Goal: Complete application form

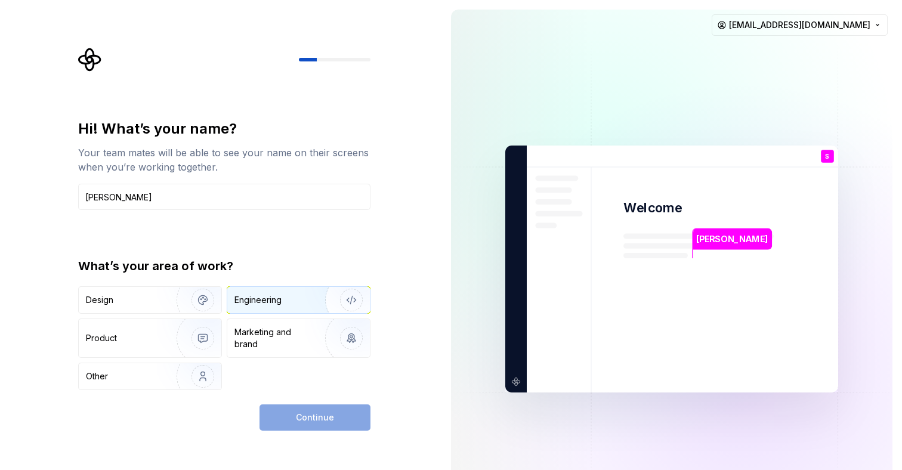
type input "[PERSON_NAME]"
click at [304, 301] on div "Engineering" at bounding box center [281, 300] width 95 height 12
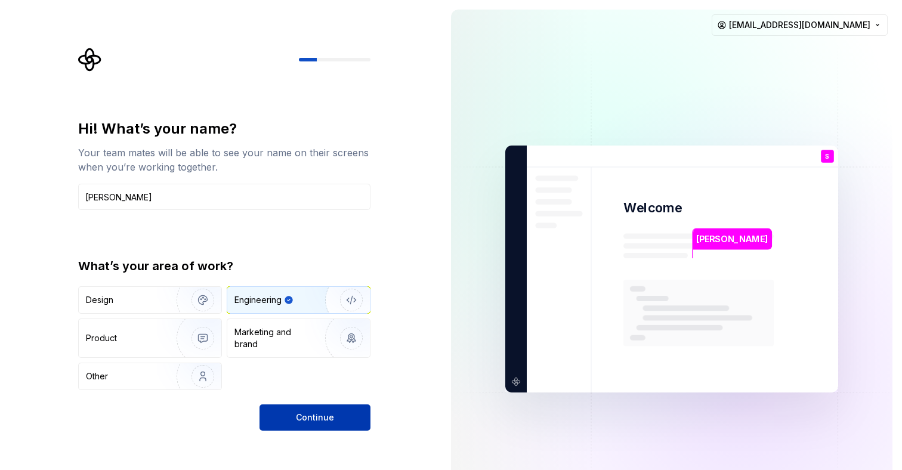
click at [340, 427] on button "Continue" at bounding box center [315, 418] width 111 height 26
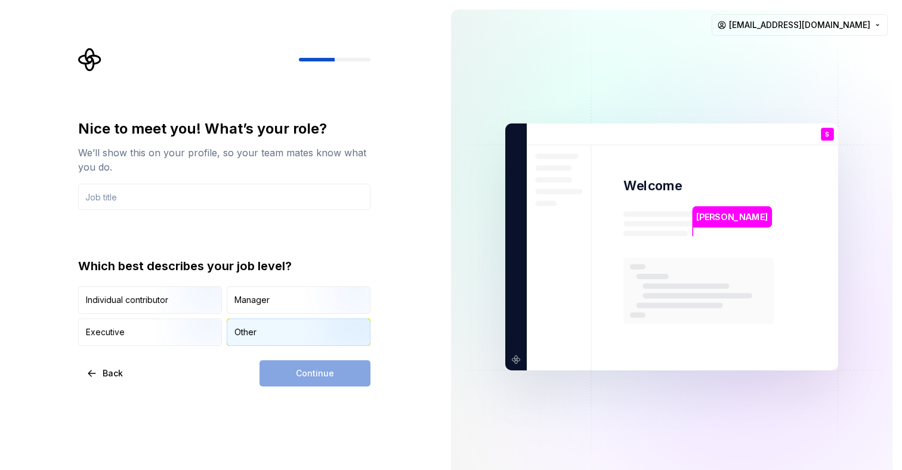
click at [233, 328] on div "Other" at bounding box center [298, 332] width 143 height 26
click at [334, 371] on div "Continue" at bounding box center [315, 373] width 111 height 26
click at [289, 207] on input "text" at bounding box center [224, 197] width 292 height 26
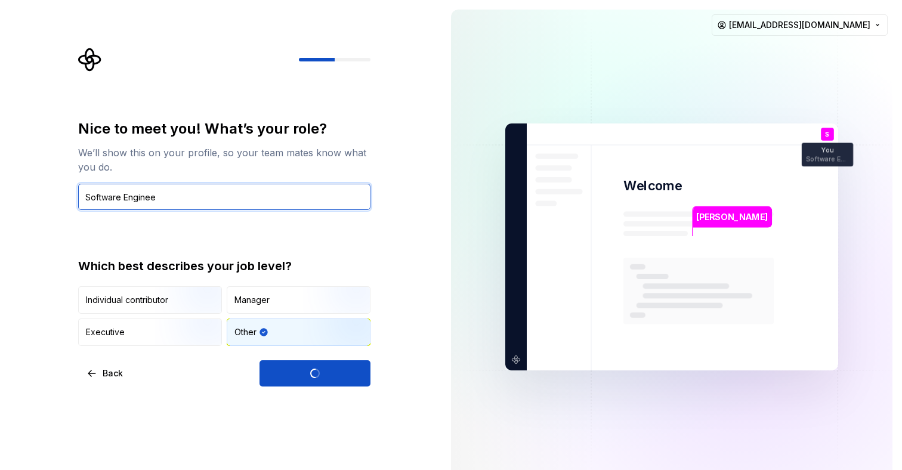
type input "Software Engineer"
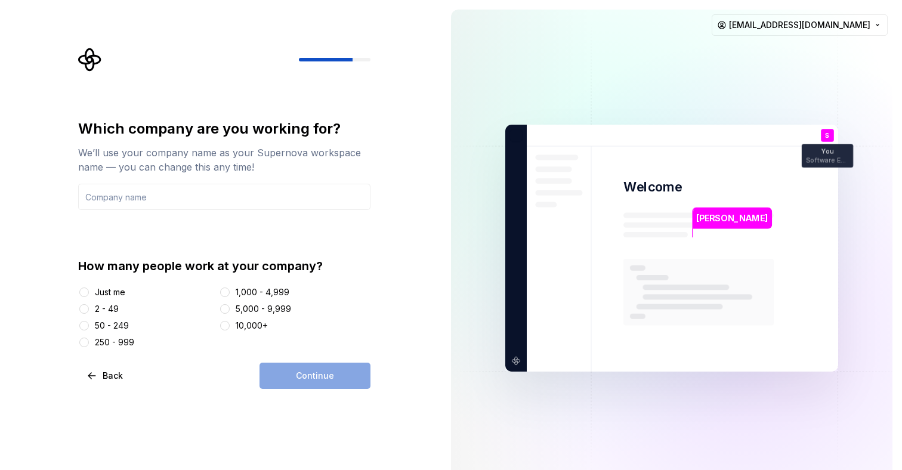
click at [100, 297] on div "Just me" at bounding box center [110, 292] width 30 height 12
click at [89, 297] on button "Just me" at bounding box center [84, 293] width 10 height 10
click at [306, 217] on div "Which company are you working for? We’ll use your company name as your Supernov…" at bounding box center [224, 233] width 292 height 229
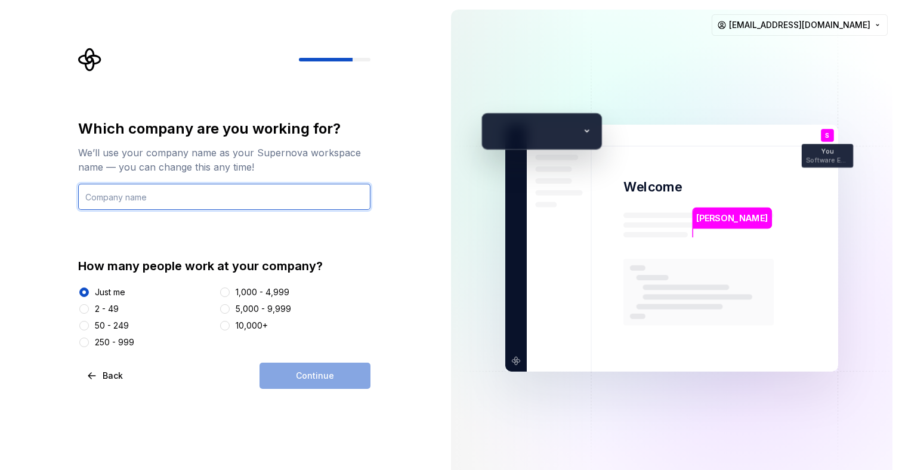
click at [332, 184] on input "text" at bounding box center [224, 197] width 292 height 26
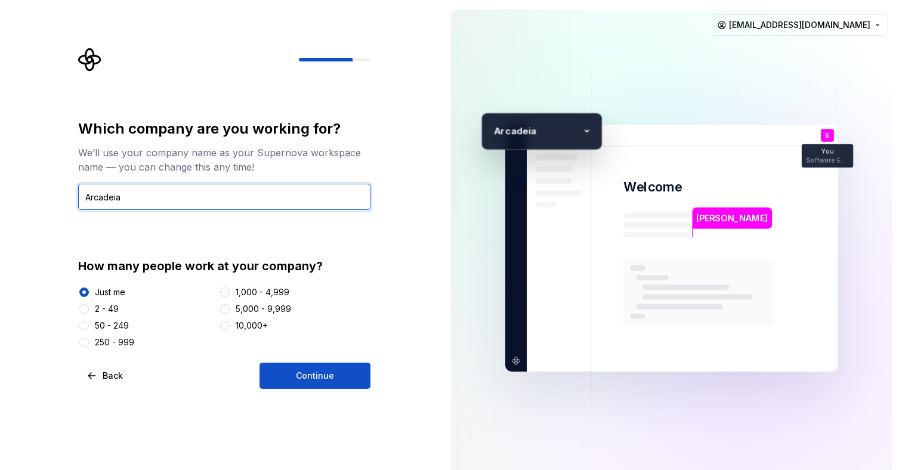
type input "Arcadeia"
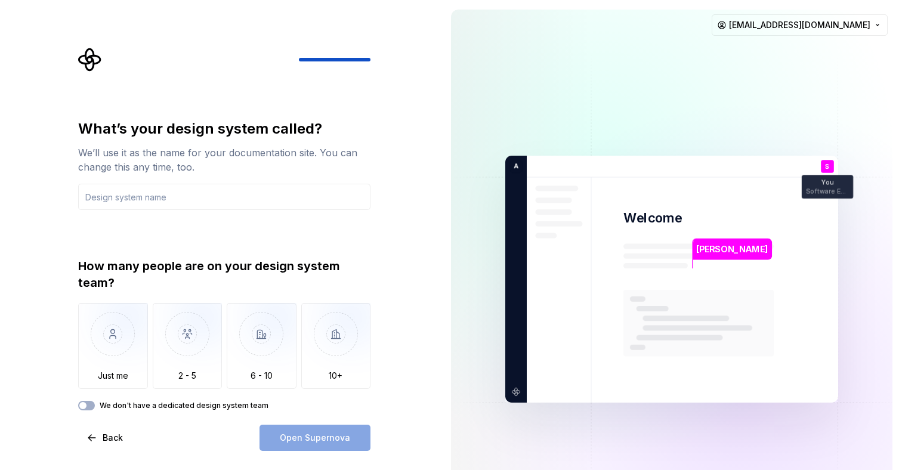
click at [100, 406] on label "We don't have a dedicated design system team" at bounding box center [184, 406] width 169 height 10
click at [95, 406] on button "We don't have a dedicated design system team" at bounding box center [86, 406] width 17 height 10
click at [315, 439] on div "Open Supernova" at bounding box center [315, 438] width 111 height 26
click at [251, 186] on input "text" at bounding box center [224, 197] width 292 height 26
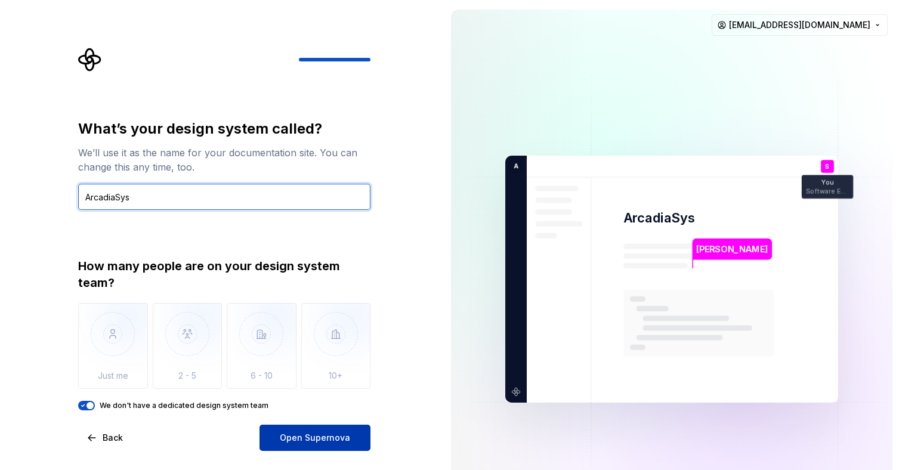
type input "ArcadiaSys"
click at [306, 427] on button "Open Supernova" at bounding box center [315, 438] width 111 height 26
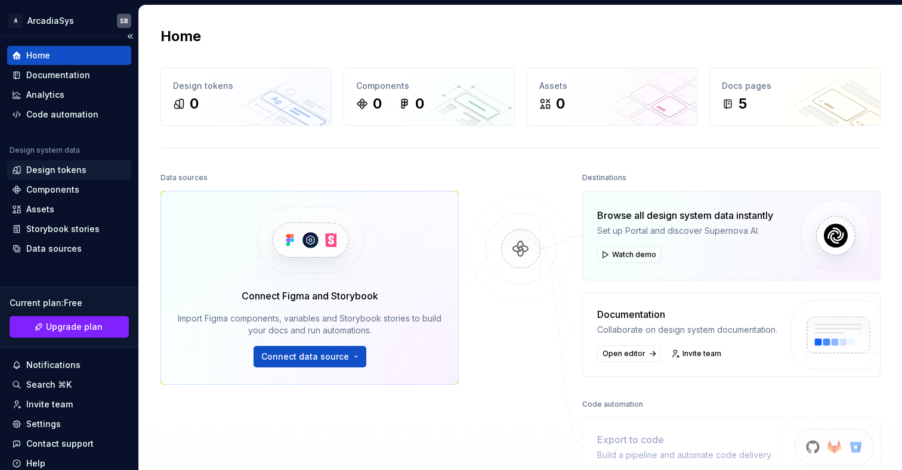
click at [77, 164] on div "Design tokens" at bounding box center [56, 170] width 60 height 12
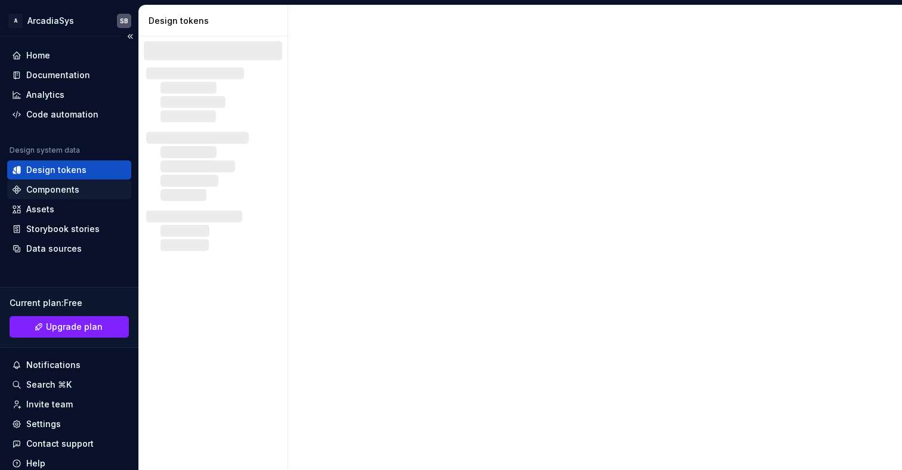
click at [82, 181] on div "Components" at bounding box center [69, 189] width 124 height 19
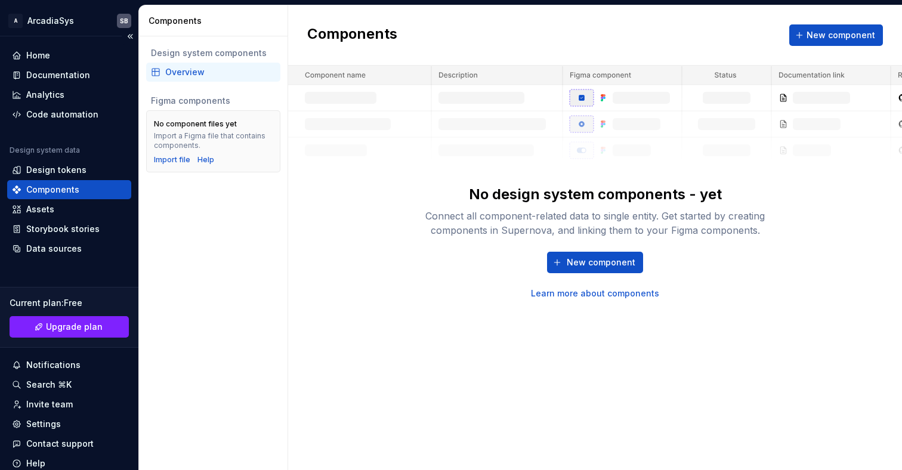
click at [82, 192] on div "Components" at bounding box center [69, 190] width 115 height 12
click at [78, 198] on div "Components" at bounding box center [69, 189] width 124 height 19
click at [71, 208] on div "Assets" at bounding box center [69, 209] width 115 height 12
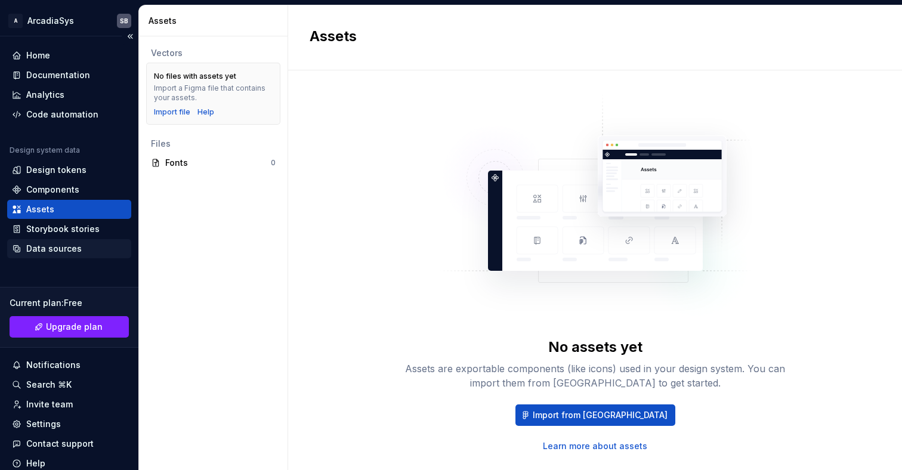
click at [72, 239] on div "Data sources" at bounding box center [69, 248] width 124 height 19
